Goal: Information Seeking & Learning: Compare options

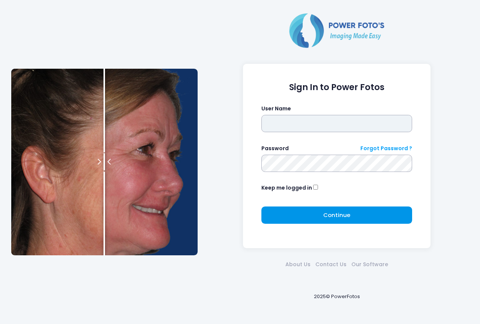
type input "****"
click at [329, 218] on span "Continue" at bounding box center [336, 215] width 27 height 8
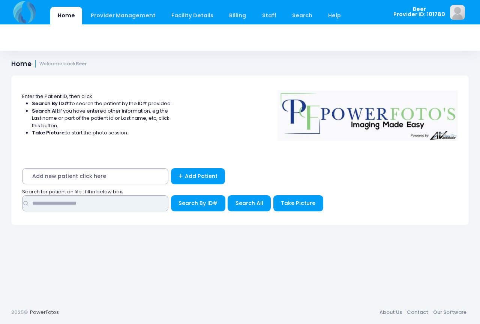
click at [58, 204] on input "text" at bounding box center [95, 203] width 146 height 16
type input "*****"
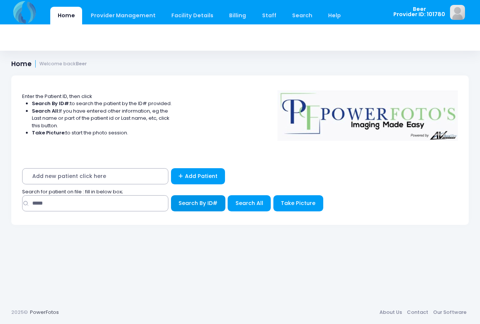
click at [210, 202] on span "Search By ID#" at bounding box center [197, 202] width 39 height 7
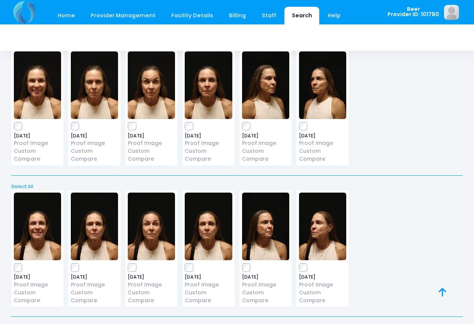
scroll to position [49, 0]
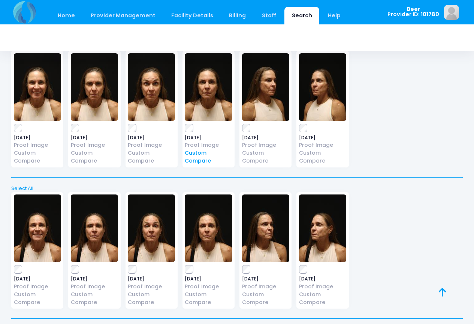
click at [196, 160] on link "Custom Compare" at bounding box center [208, 157] width 47 height 16
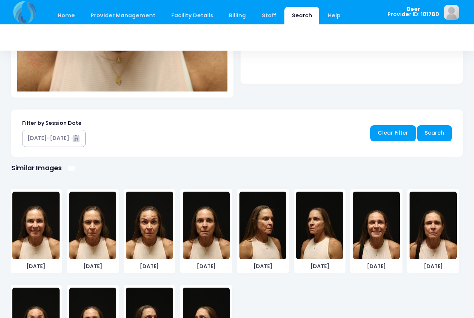
scroll to position [391, 0]
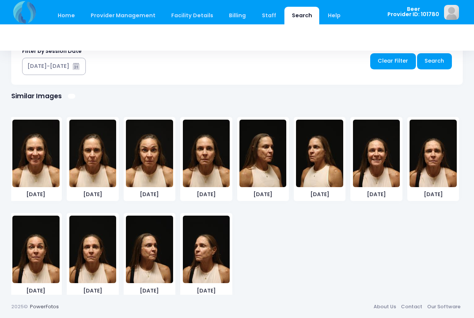
click at [93, 247] on img at bounding box center [92, 249] width 47 height 67
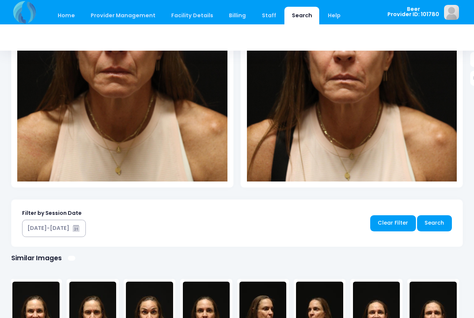
scroll to position [184, 0]
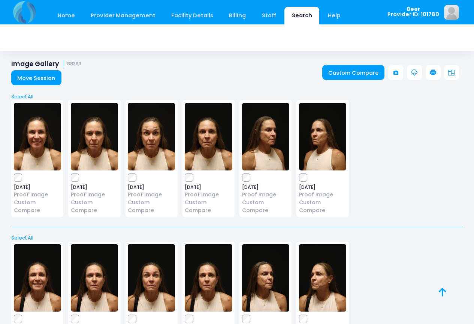
scroll to position [49, 0]
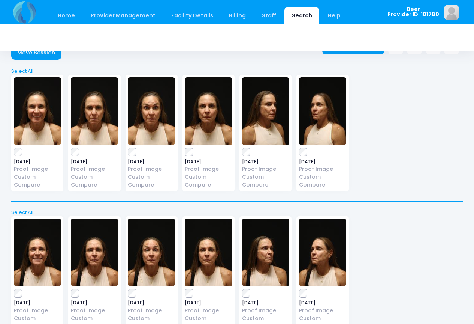
scroll to position [37, 0]
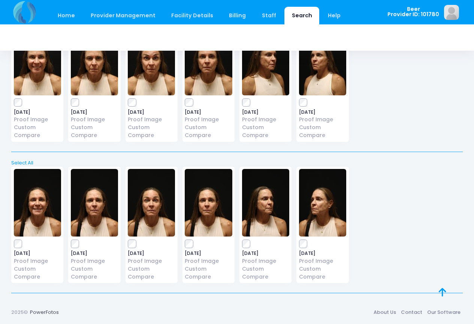
scroll to position [37, 0]
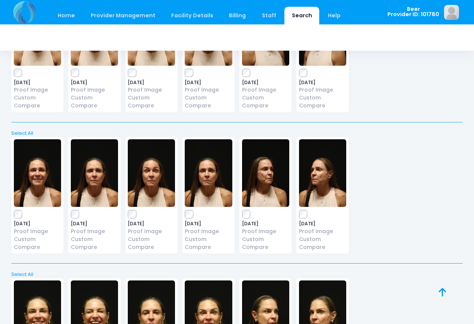
scroll to position [66, 0]
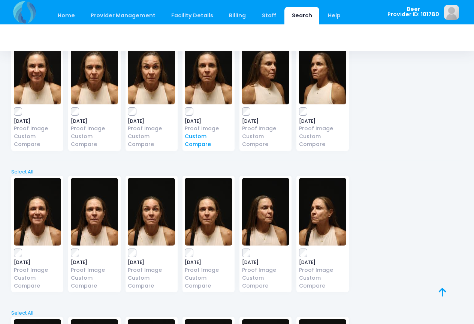
click at [193, 139] on link "Custom Compare" at bounding box center [208, 140] width 47 height 16
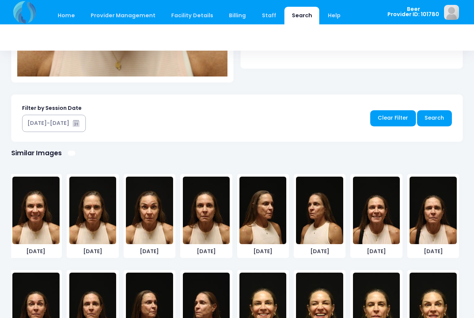
scroll to position [391, 0]
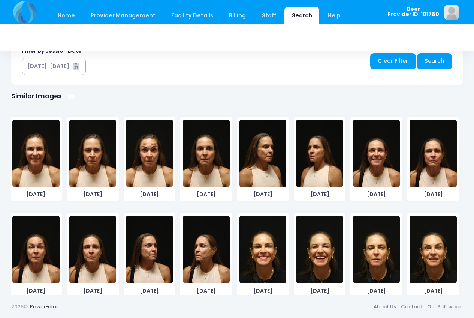
click at [376, 249] on img at bounding box center [376, 249] width 47 height 67
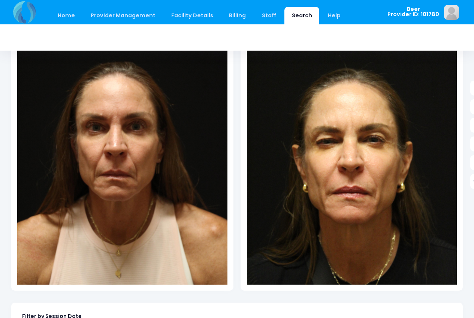
scroll to position [121, 0]
